Goal: Information Seeking & Learning: Learn about a topic

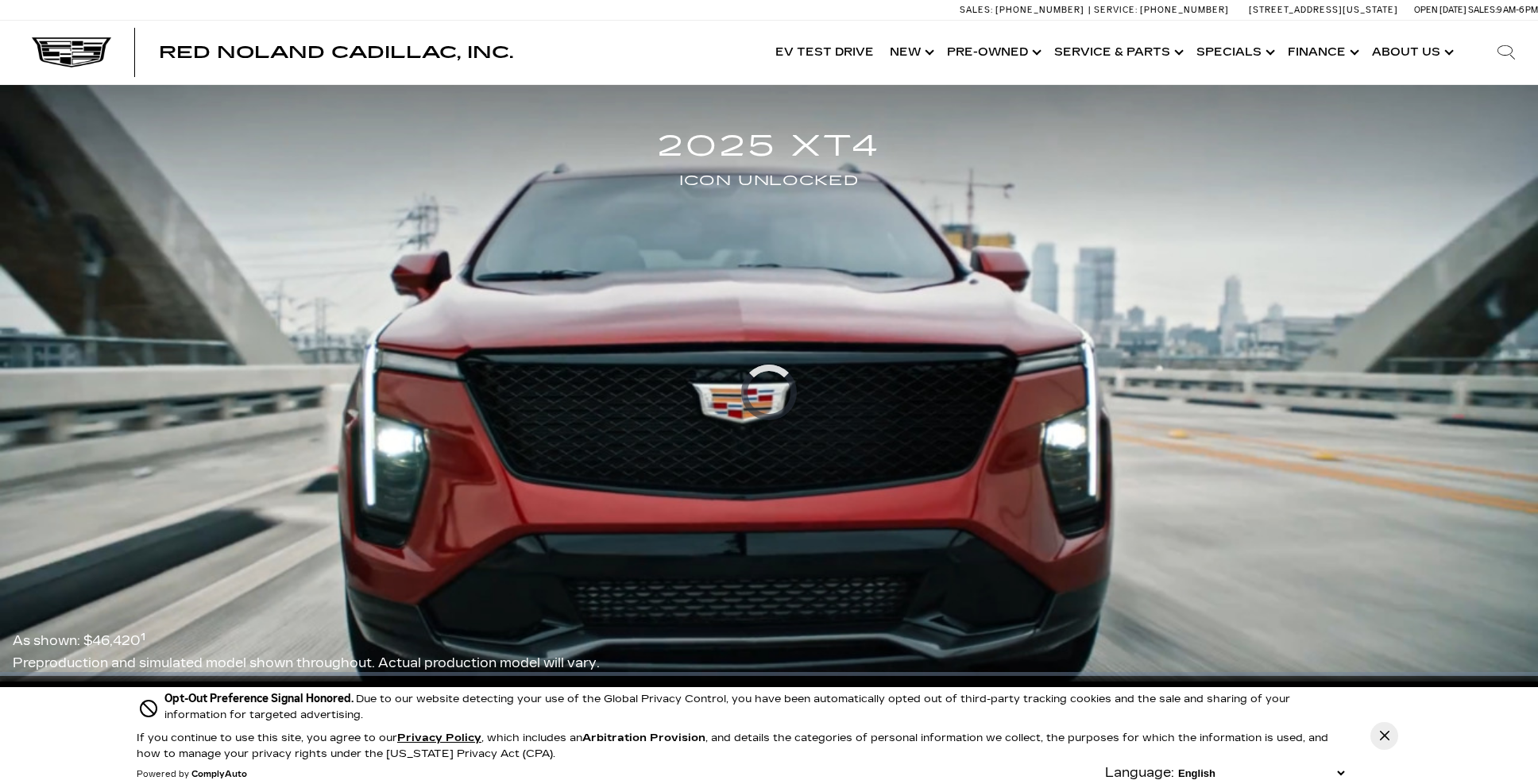
select select "1.00"
